Goal: Information Seeking & Learning: Learn about a topic

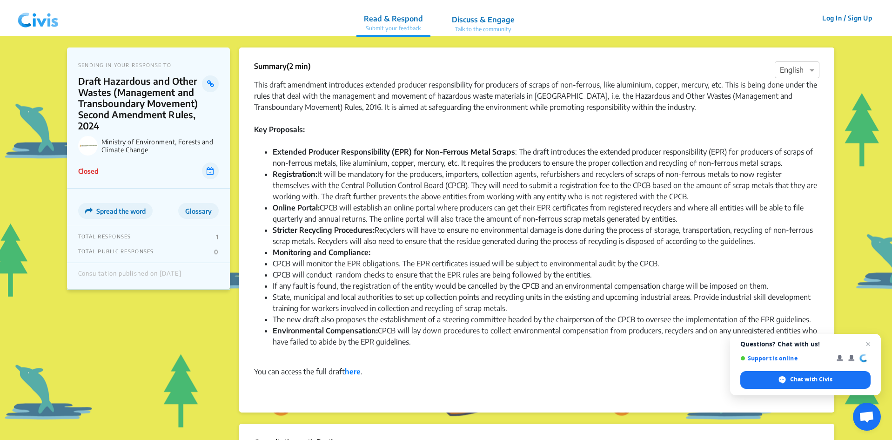
scroll to position [47, 0]
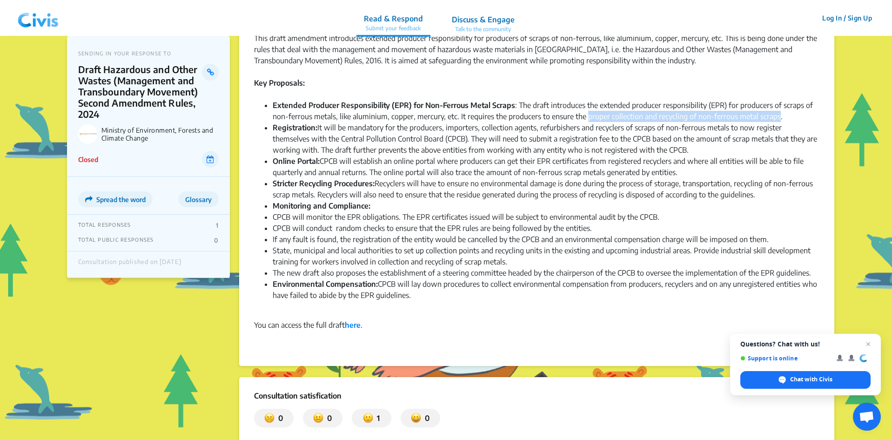
drag, startPoint x: 585, startPoint y: 115, endPoint x: 778, endPoint y: 118, distance: 192.7
click at [778, 118] on li "Extended Producer Responsibility (EPR) for Non-Ferrous Metal Scraps : The draft…" at bounding box center [546, 111] width 547 height 22
copy li "proper collection and recycling of non-ferrous metal scraps"
drag, startPoint x: 273, startPoint y: 129, endPoint x: 315, endPoint y: 128, distance: 42.4
click at [315, 128] on strong "Registration:" at bounding box center [295, 127] width 45 height 9
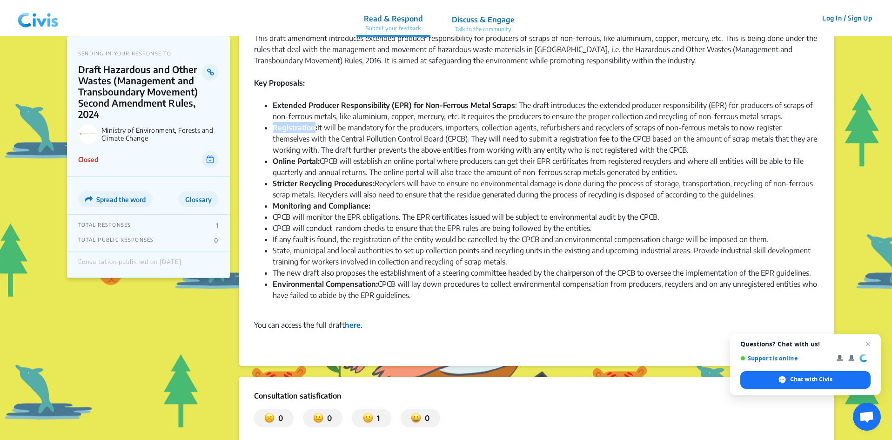
copy strong "Registration"
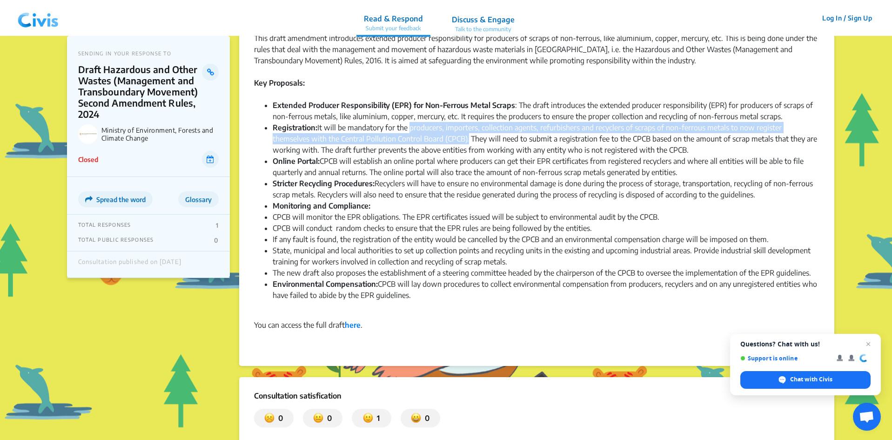
drag, startPoint x: 411, startPoint y: 128, endPoint x: 429, endPoint y: 140, distance: 21.7
click at [429, 140] on li "Registration: It will be mandatory for the producers, importers, collection age…" at bounding box center [546, 139] width 547 height 34
copy li "producers, importers, collection agents, refurbishers and recyclers of scraps o…"
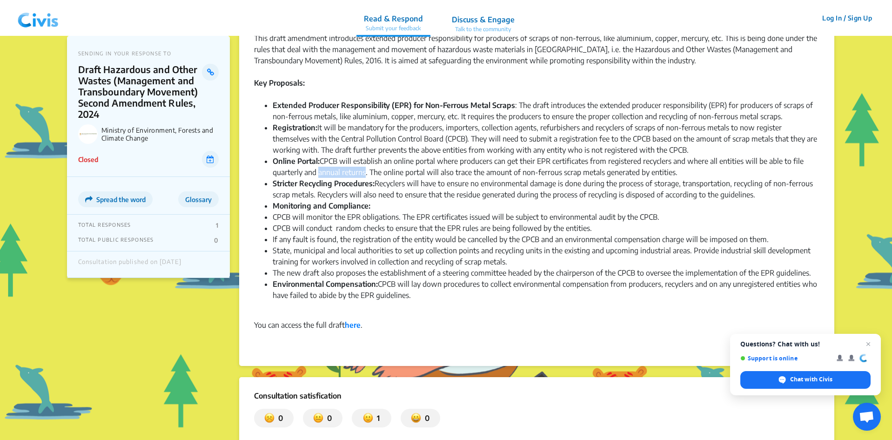
drag, startPoint x: 318, startPoint y: 173, endPoint x: 367, endPoint y: 174, distance: 48.4
click at [367, 174] on li "Online Portal: CPCB will establish an online portal where producers can get the…" at bounding box center [546, 166] width 547 height 22
copy li "annual returns"
drag, startPoint x: 273, startPoint y: 183, endPoint x: 373, endPoint y: 187, distance: 100.2
click at [373, 187] on strong "Stricter Recycling Procedures:" at bounding box center [324, 183] width 102 height 9
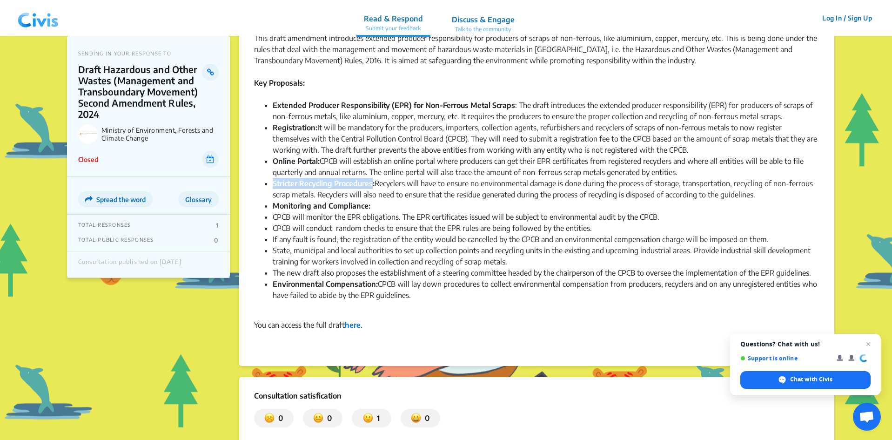
copy strong "Stricter Recycling Procedures"
drag, startPoint x: 657, startPoint y: 184, endPoint x: 313, endPoint y: 199, distance: 344.3
click at [313, 199] on li "Stricter Recycling Procedures: Recyclers will have to ensure no environmental d…" at bounding box center [546, 189] width 547 height 22
copy li "storage, transportation, recycling of non-ferrous scrap metals"
